Goal: Information Seeking & Learning: Find specific page/section

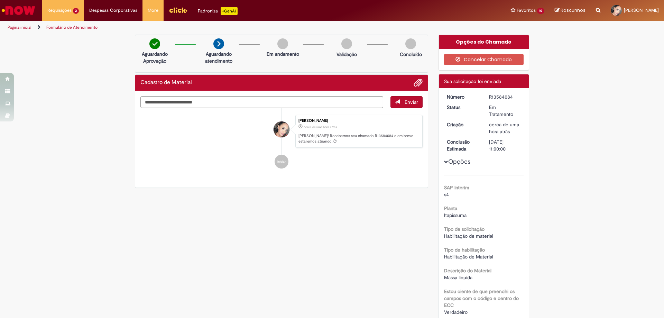
scroll to position [166, 0]
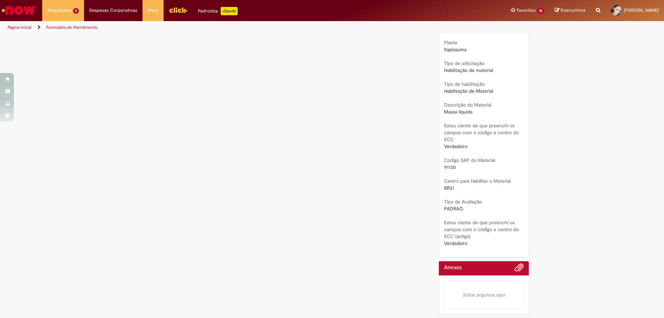
click at [449, 167] on span "91130" at bounding box center [450, 167] width 12 height 6
copy span "91130"
click at [35, 9] on img "Ir para a Homepage" at bounding box center [19, 10] width 36 height 14
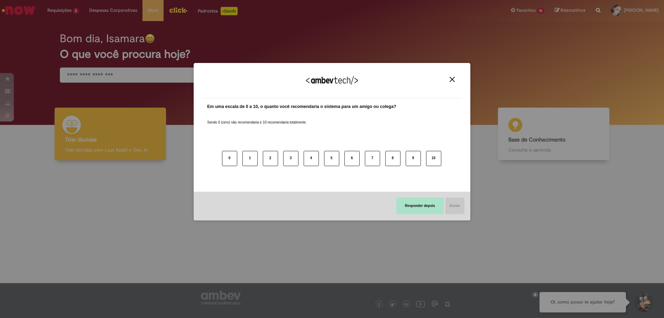
click at [402, 205] on button "Responder depois" at bounding box center [419, 205] width 47 height 17
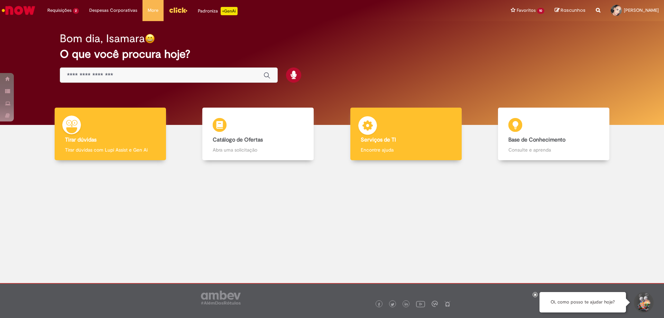
click at [403, 149] on p "Encontre ajuda" at bounding box center [406, 149] width 91 height 7
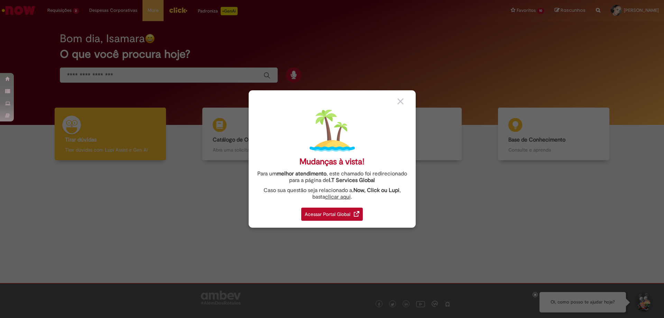
click at [351, 206] on link "Acessar Portal Global" at bounding box center [332, 212] width 62 height 17
